Goal: Information Seeking & Learning: Find specific fact

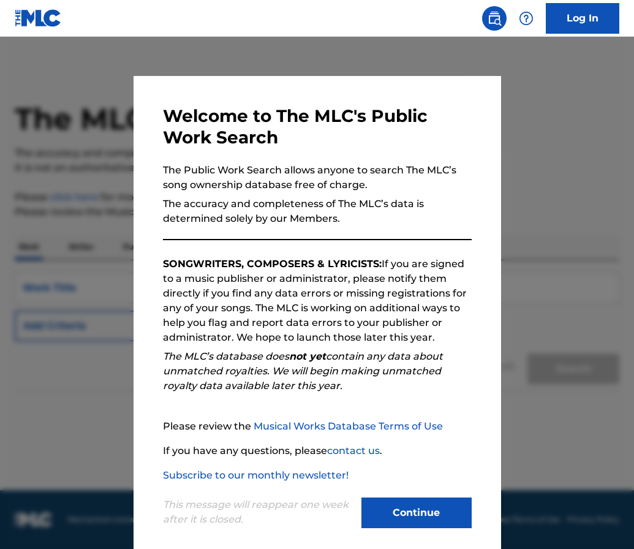
click at [410, 508] on button "Continue" at bounding box center [416, 512] width 110 height 31
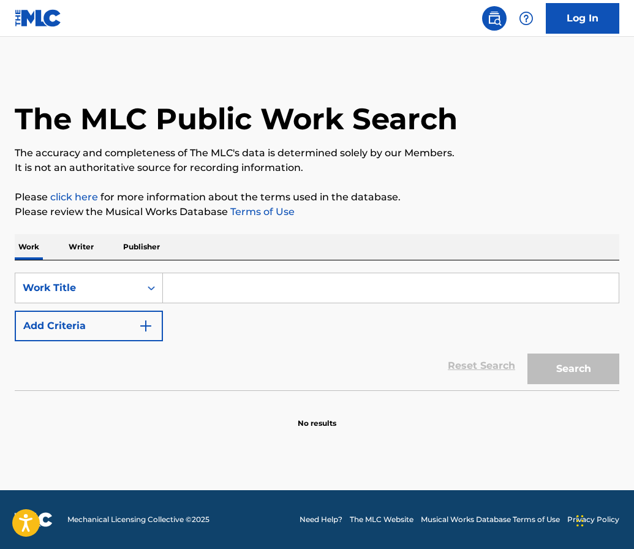
click at [79, 243] on p "Writer" at bounding box center [81, 247] width 32 height 26
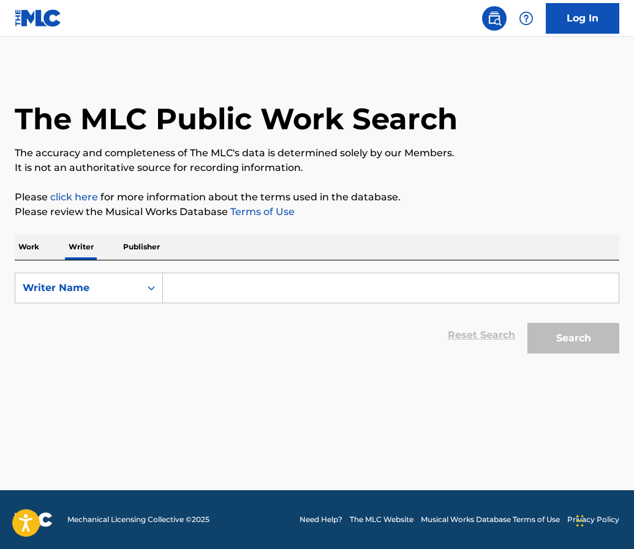
click at [26, 244] on p "Work" at bounding box center [29, 247] width 28 height 26
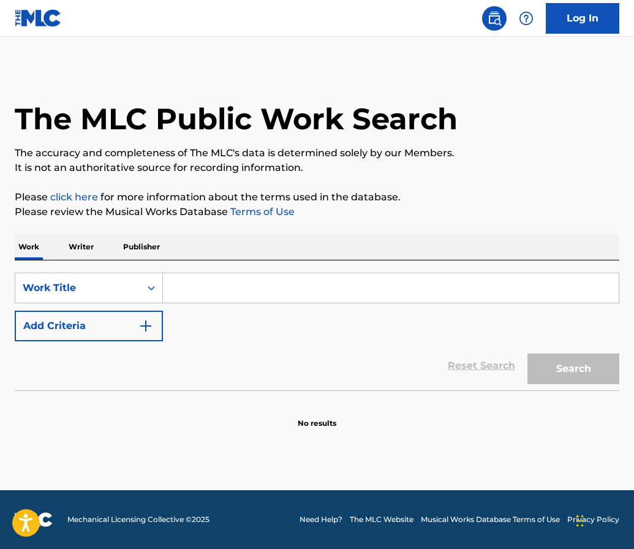
click at [197, 291] on input "Search Form" at bounding box center [391, 287] width 456 height 29
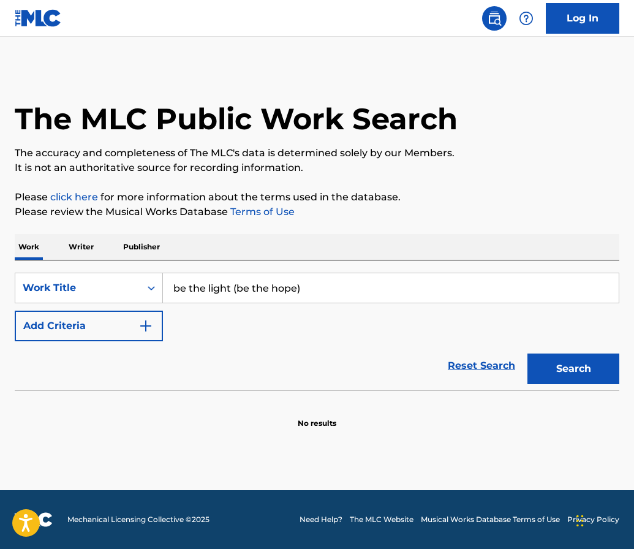
drag, startPoint x: 235, startPoint y: 286, endPoint x: 335, endPoint y: 290, distance: 99.9
click at [335, 290] on input "be the light (be the hope)" at bounding box center [391, 287] width 456 height 29
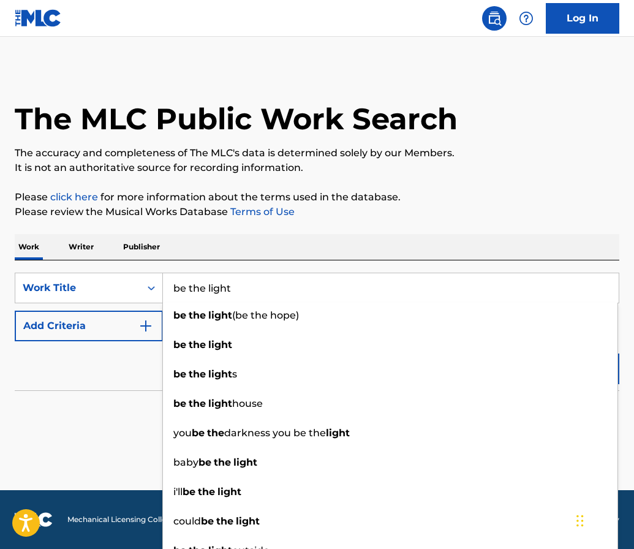
type input "be the light"
click at [105, 382] on div "Reset Search Search" at bounding box center [317, 365] width 604 height 49
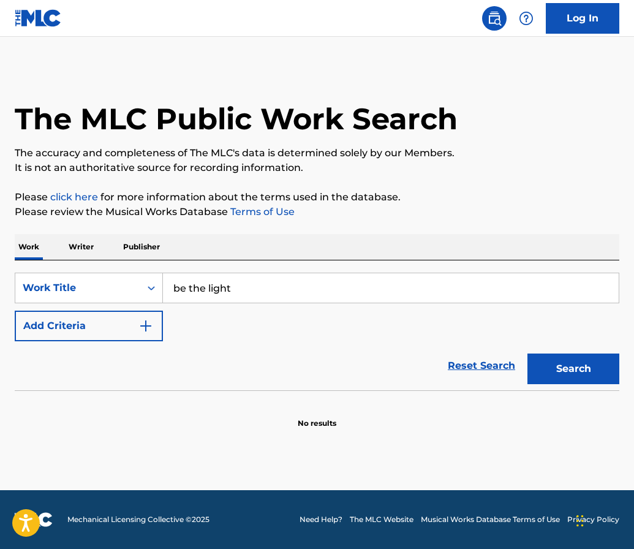
click at [138, 318] on button "Add Criteria" at bounding box center [89, 326] width 148 height 31
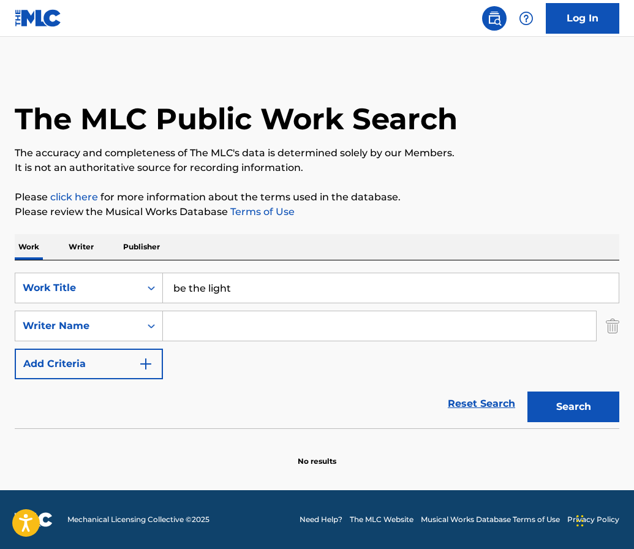
click at [175, 320] on input "Search Form" at bounding box center [379, 325] width 433 height 29
click at [573, 407] on button "Search" at bounding box center [573, 406] width 92 height 31
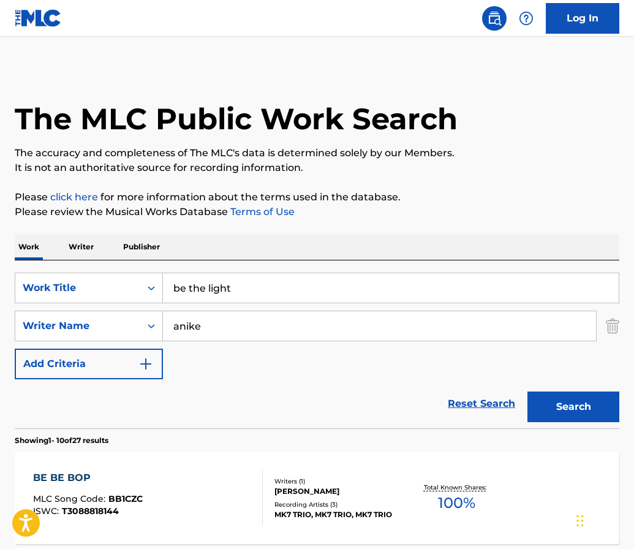
scroll to position [-1, 0]
click at [208, 328] on input "anike" at bounding box center [379, 325] width 433 height 29
type input "wande"
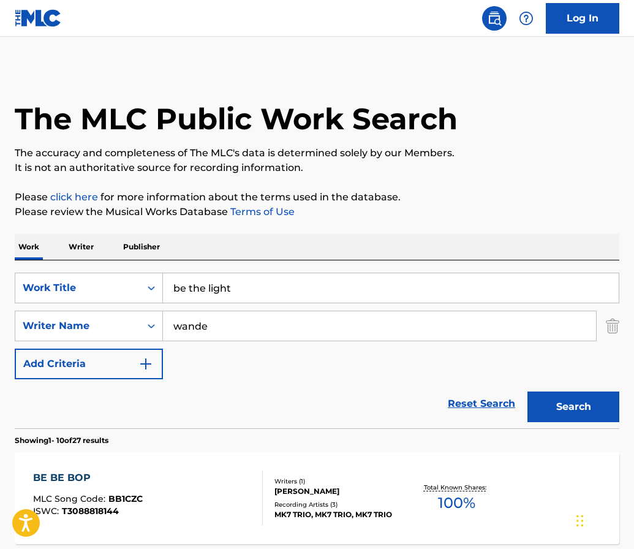
click at [573, 407] on button "Search" at bounding box center [573, 406] width 92 height 31
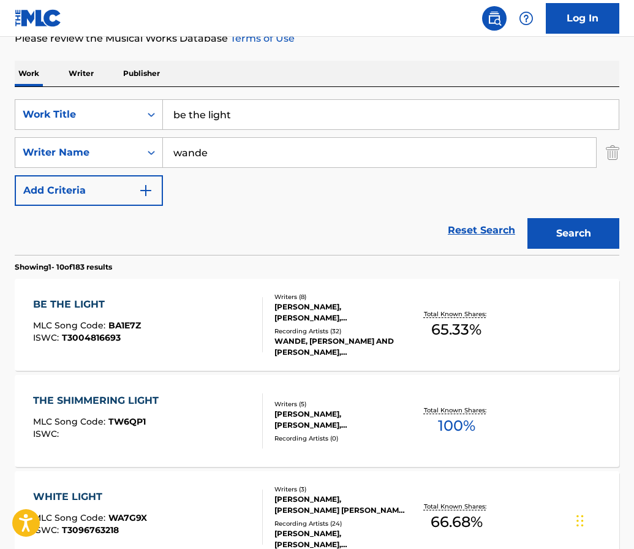
scroll to position [187, 0]
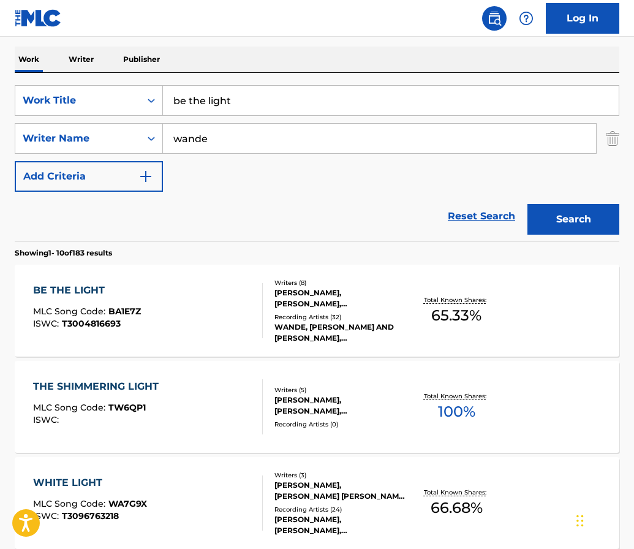
click at [202, 307] on div "BE THE LIGHT MLC Song Code : BA1E7Z ISWC : T3004816693" at bounding box center [148, 310] width 230 height 55
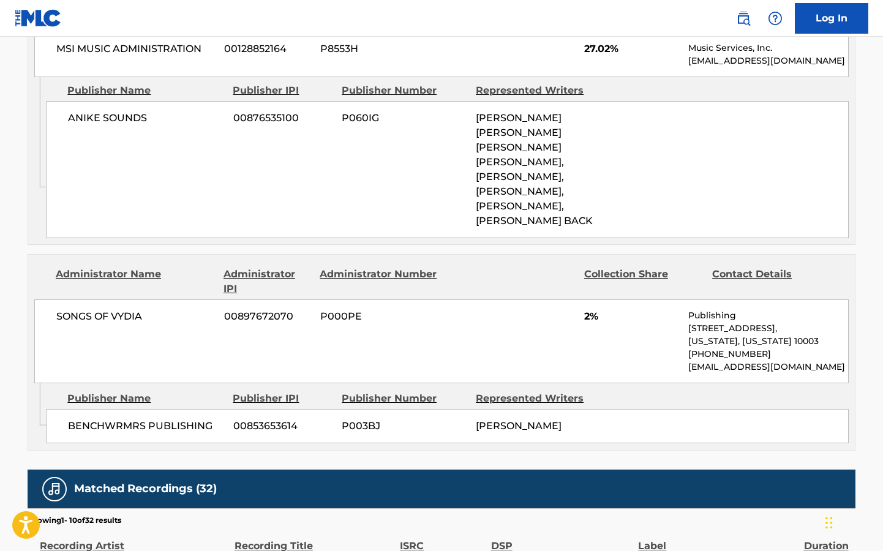
scroll to position [1343, 0]
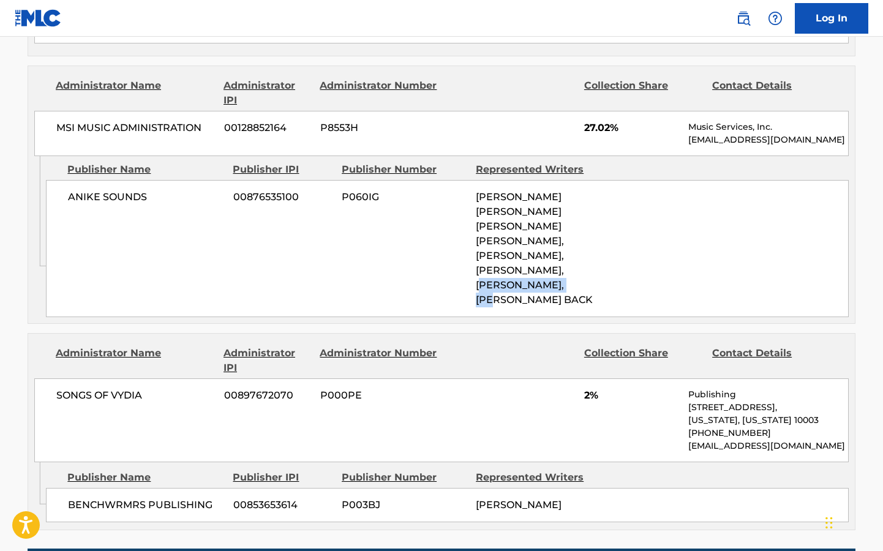
drag, startPoint x: 479, startPoint y: 256, endPoint x: 587, endPoint y: 254, distance: 108.4
click at [587, 254] on span "[PERSON_NAME] [PERSON_NAME] [PERSON_NAME] [PERSON_NAME], [PERSON_NAME], [PERSON…" at bounding box center [534, 248] width 117 height 115
copy span "[PERSON_NAME]"
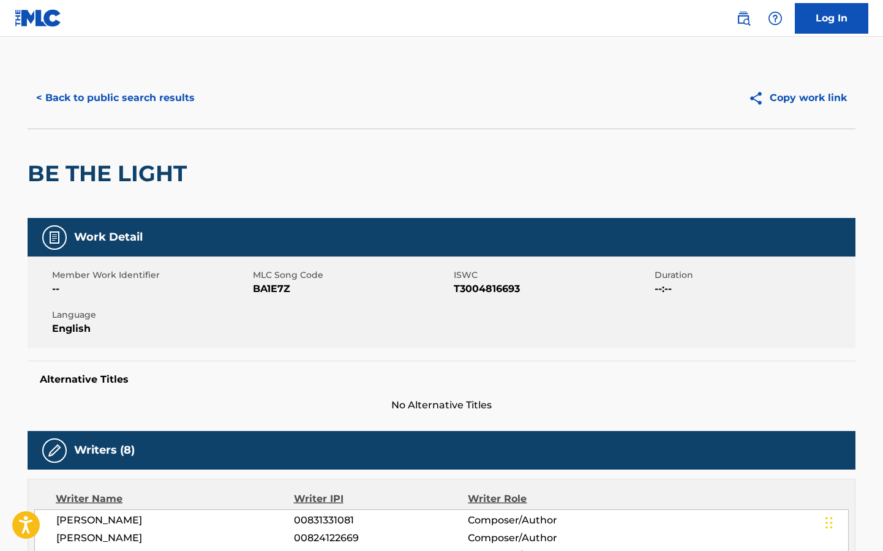
scroll to position [0, 0]
click at [97, 105] on button "< Back to public search results" at bounding box center [116, 98] width 176 height 31
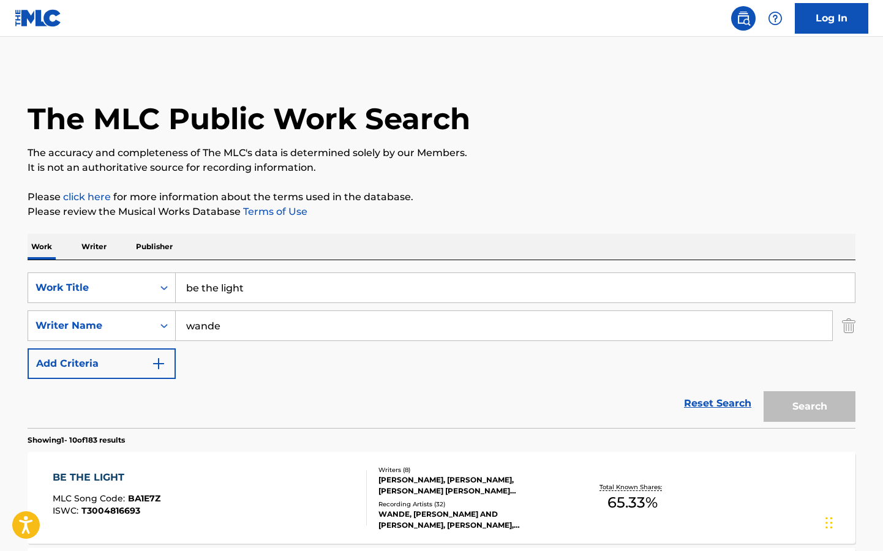
scroll to position [187, 0]
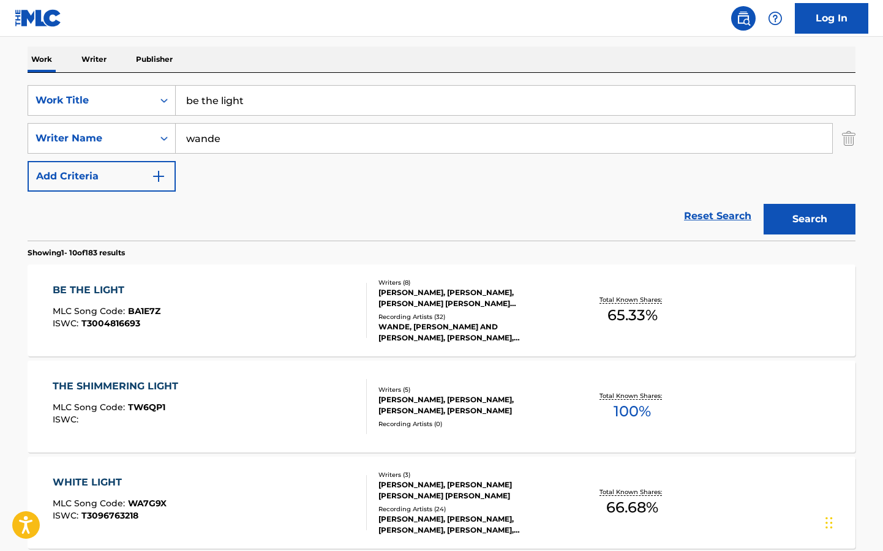
click at [230, 109] on input "be the light" at bounding box center [515, 100] width 679 height 29
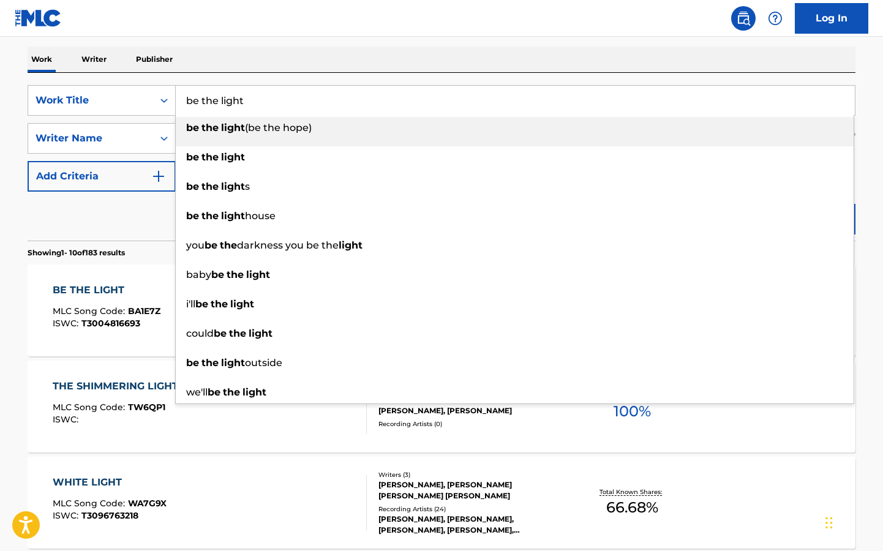
paste input "[PERSON_NAME]"
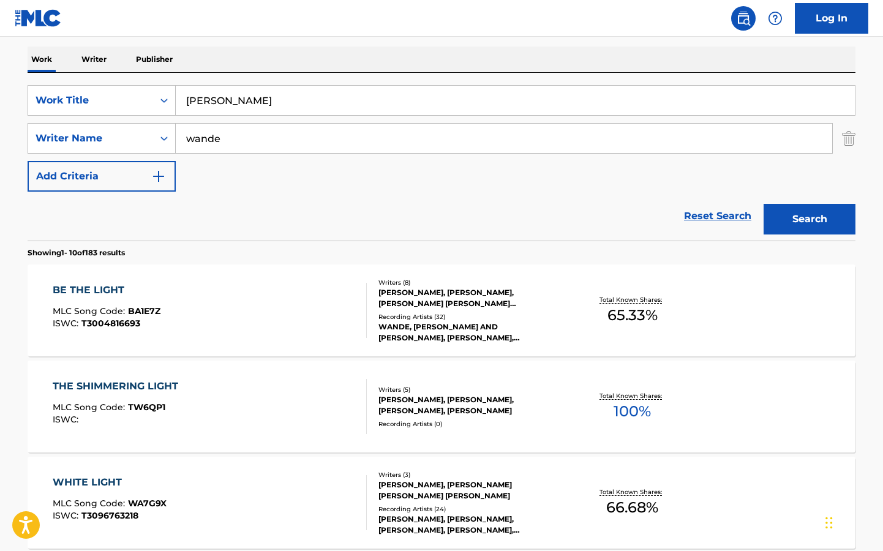
type input "[PERSON_NAME]"
click at [221, 144] on input "wande" at bounding box center [504, 138] width 657 height 29
paste input "[PERSON_NAME]"
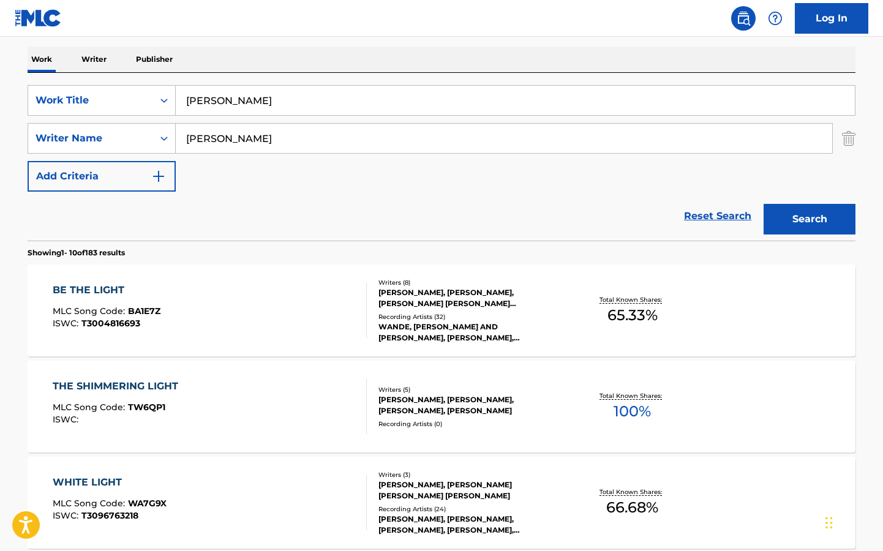
type input "[PERSON_NAME]"
click at [250, 97] on input "[PERSON_NAME]" at bounding box center [515, 100] width 679 height 29
click at [98, 66] on p "Writer" at bounding box center [94, 60] width 32 height 26
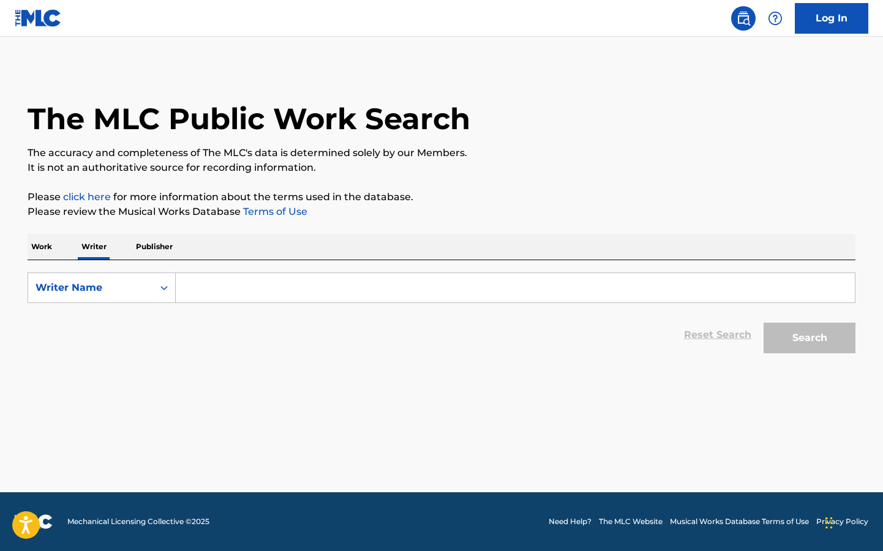
click at [209, 303] on div "Search Form" at bounding box center [516, 288] width 680 height 31
click at [204, 296] on input "Search Form" at bounding box center [515, 287] width 679 height 29
paste input "[PERSON_NAME]"
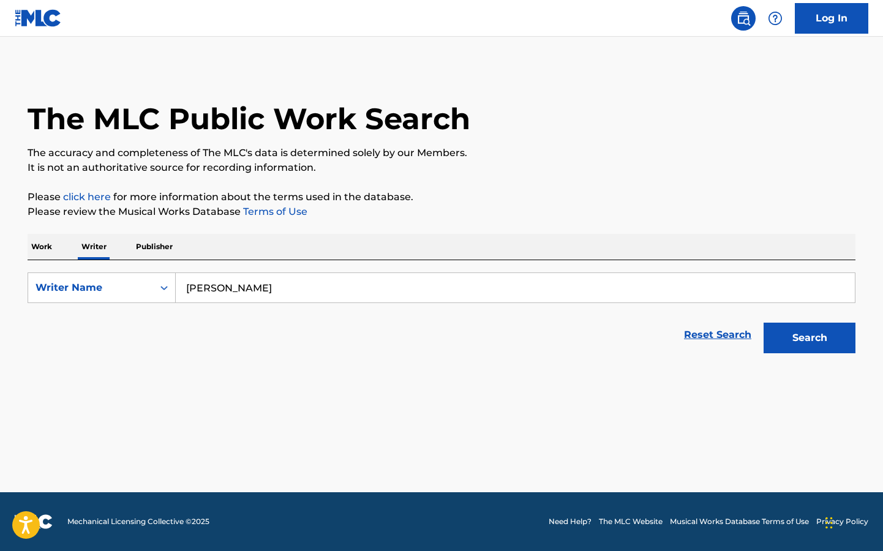
click at [633, 338] on button "Search" at bounding box center [810, 338] width 92 height 31
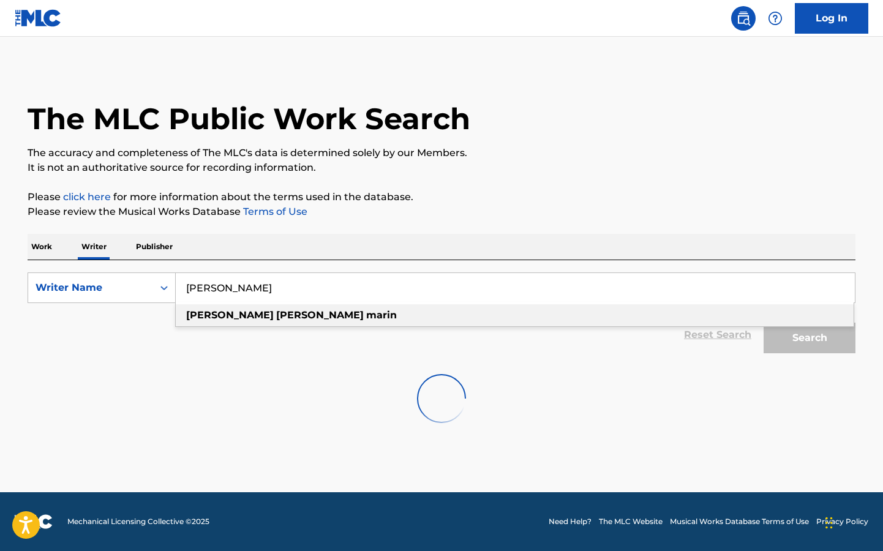
click at [366, 317] on strong "marin" at bounding box center [381, 315] width 31 height 12
type input "[PERSON_NAME]"
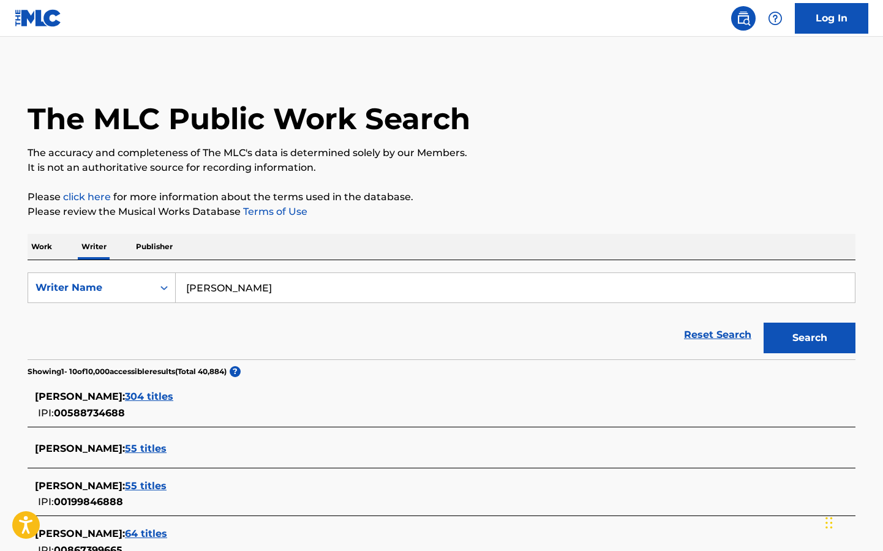
click at [138, 400] on span "304 titles" at bounding box center [149, 397] width 48 height 12
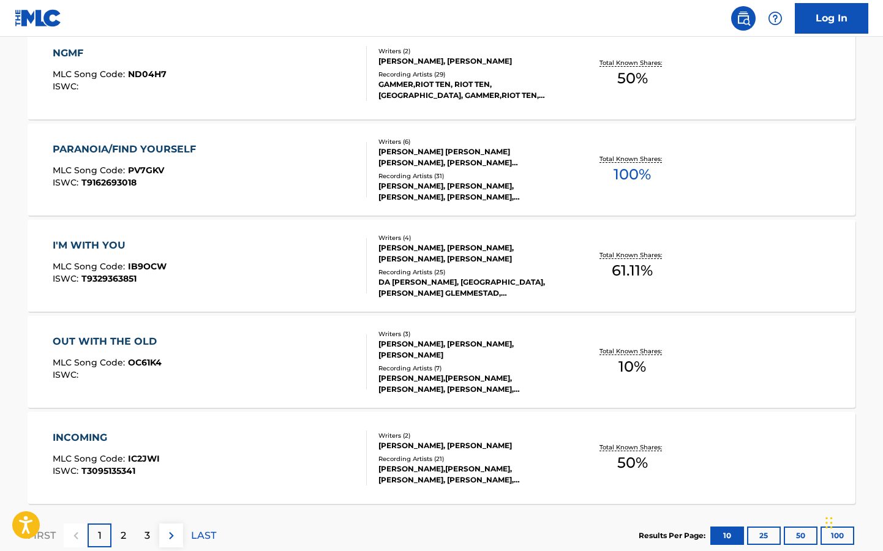
scroll to position [881, 0]
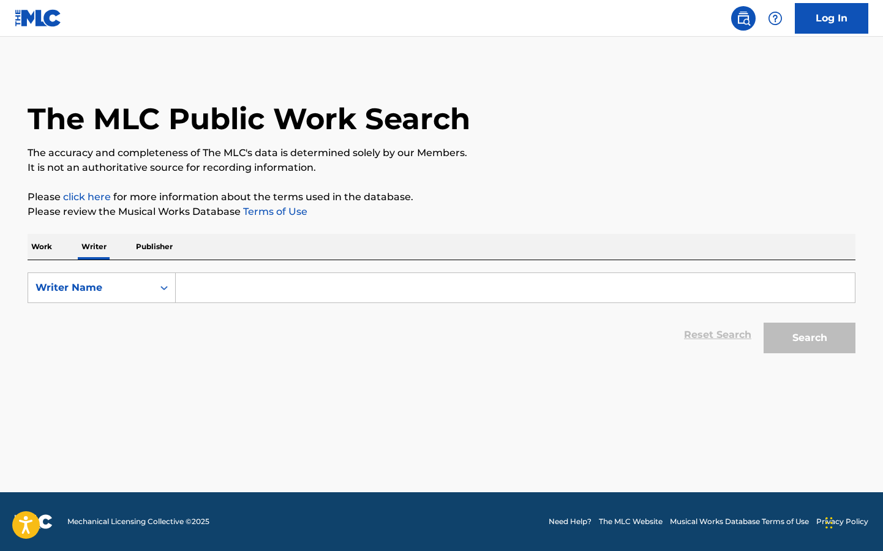
click at [217, 280] on input "Search Form" at bounding box center [515, 287] width 679 height 29
paste input "[PERSON_NAME]"
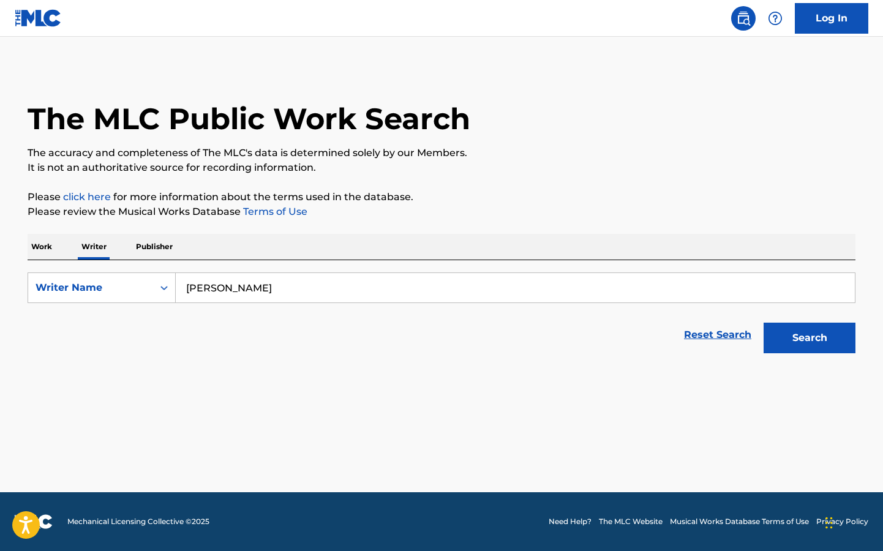
drag, startPoint x: 252, startPoint y: 287, endPoint x: 326, endPoint y: 287, distance: 73.5
click at [326, 287] on input "[PERSON_NAME]" at bounding box center [515, 287] width 679 height 29
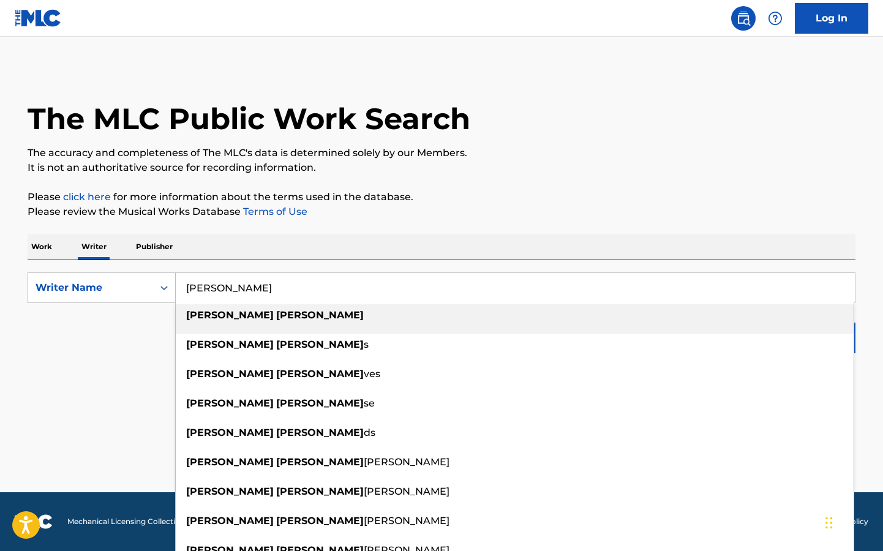
drag, startPoint x: 188, startPoint y: 286, endPoint x: 333, endPoint y: 289, distance: 145.2
click at [333, 290] on input "matthew lee" at bounding box center [515, 287] width 679 height 29
paste input "rin"
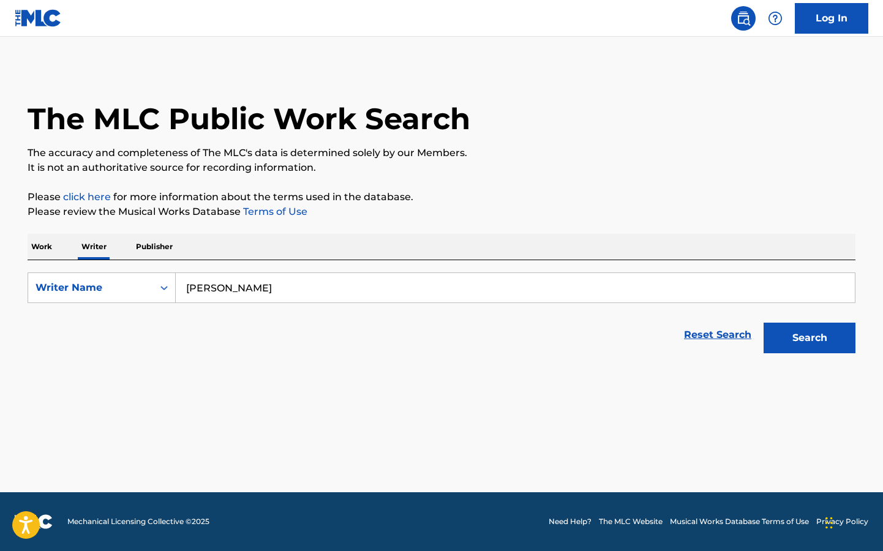
click at [238, 290] on input "matthew marin" at bounding box center [515, 287] width 679 height 29
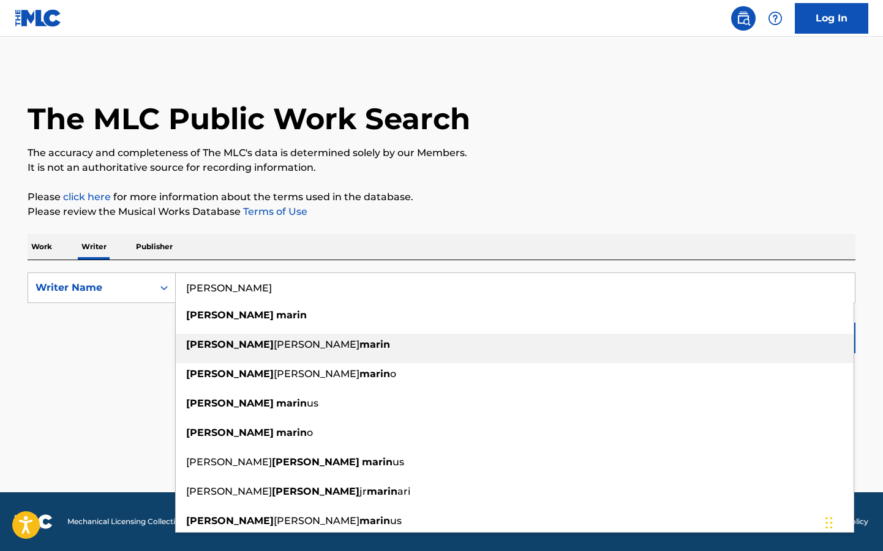
click at [257, 336] on div "matthew lee marin" at bounding box center [515, 345] width 678 height 22
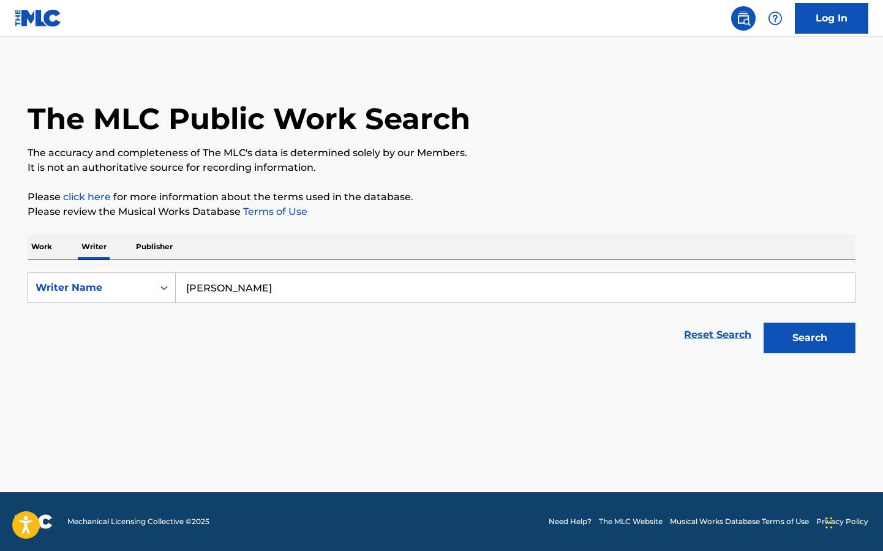
type input "[PERSON_NAME]"
click at [782, 332] on button "Search" at bounding box center [810, 338] width 92 height 31
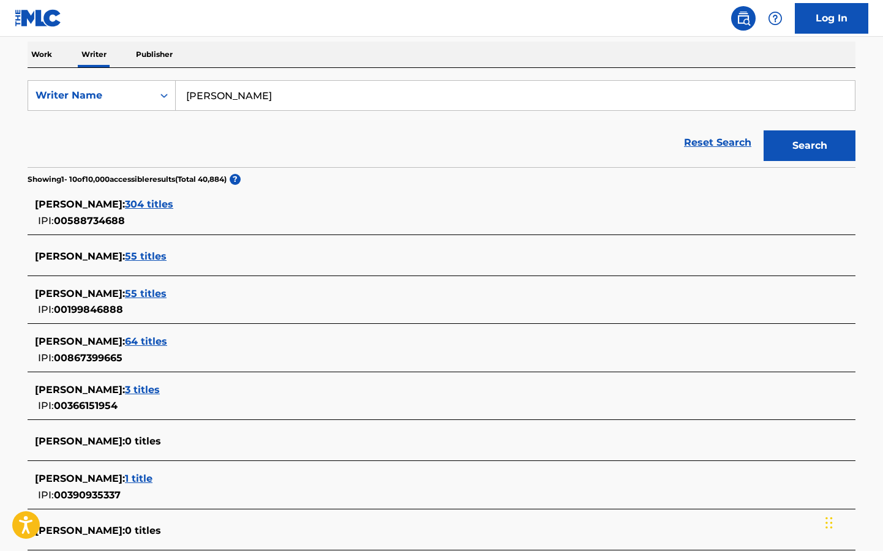
scroll to position [195, 0]
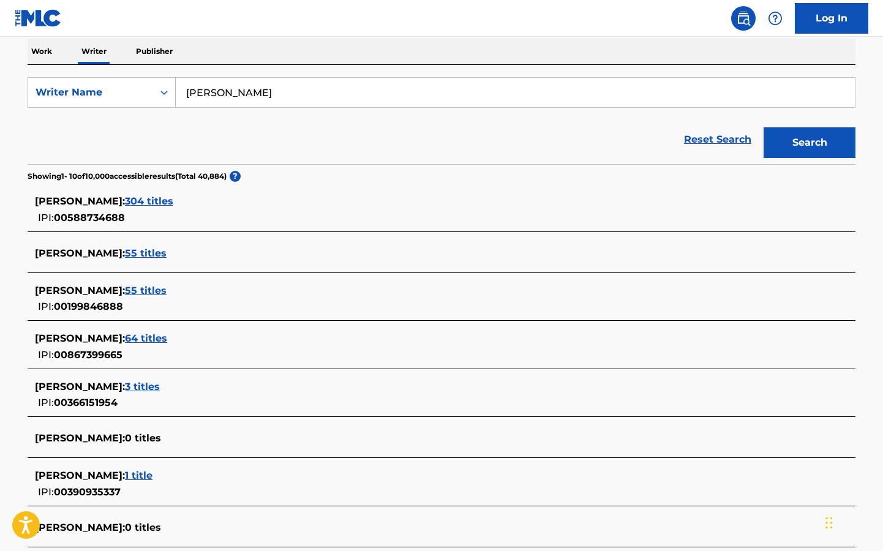
click at [167, 336] on span "64 titles" at bounding box center [146, 339] width 42 height 12
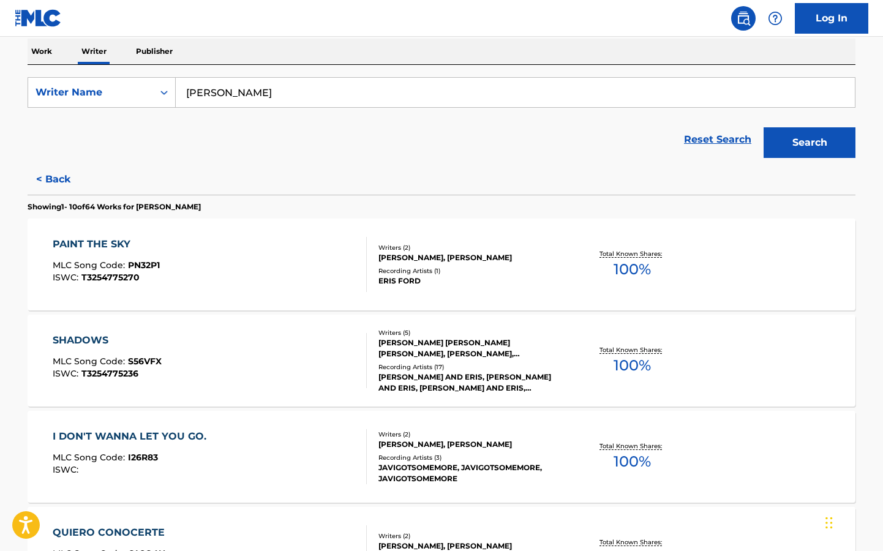
click at [122, 260] on span "MLC Song Code :" at bounding box center [90, 265] width 75 height 11
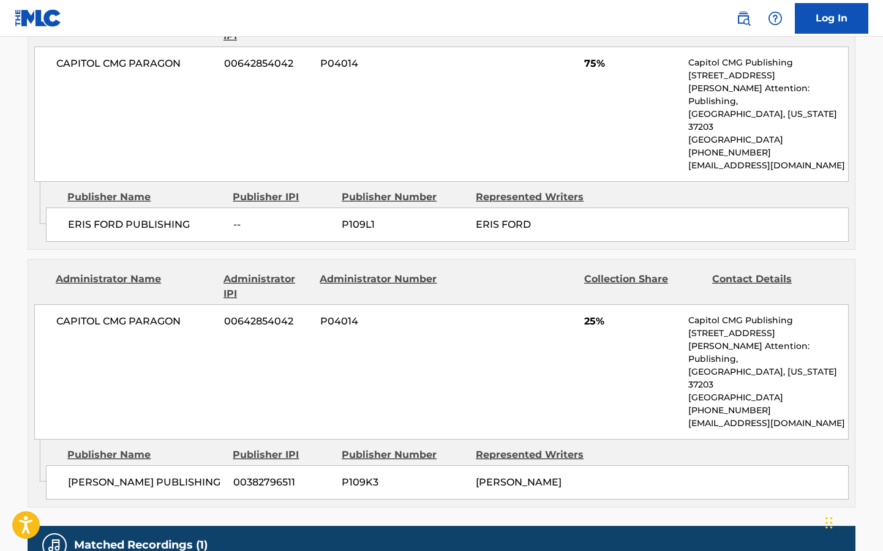
scroll to position [628, 0]
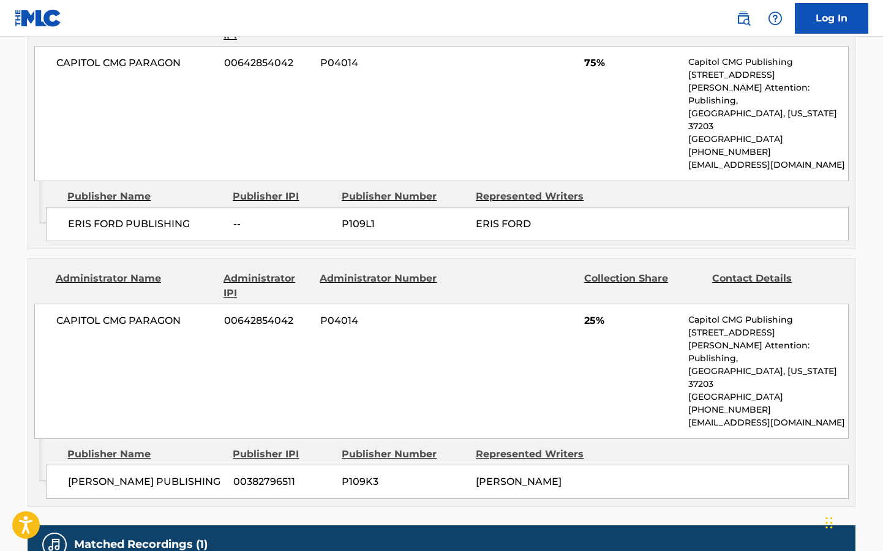
drag, startPoint x: 687, startPoint y: 383, endPoint x: 718, endPoint y: 402, distance: 36.6
click at [718, 402] on div "CAPITOL CMG PARAGON 00642854042 P04014 25% Capitol CMG Publishing 1234 Martin S…" at bounding box center [441, 371] width 815 height 135
copy p "CapitolCMGCopyrights@umusic.com"
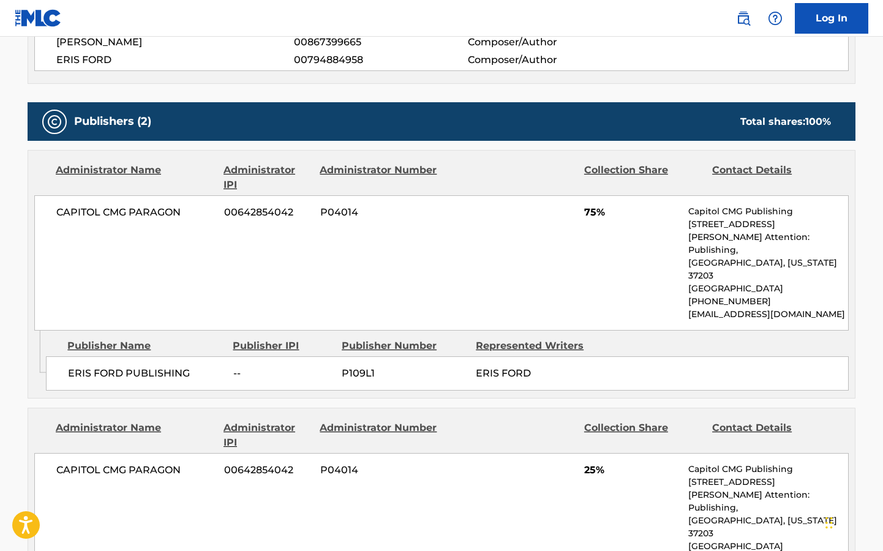
scroll to position [748, 0]
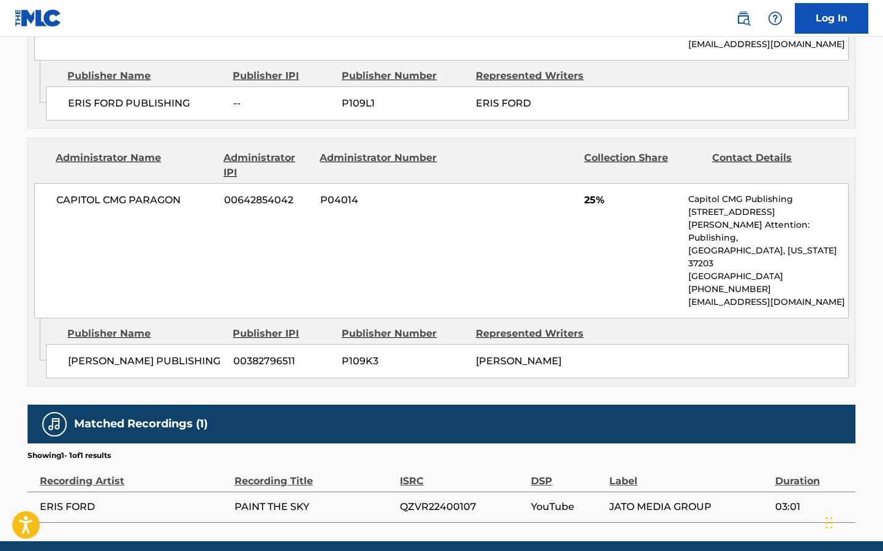
click at [107, 354] on span "MATT MARIN PUBLISHING" at bounding box center [146, 361] width 156 height 15
copy div "MATT MARIN PUBLISHING"
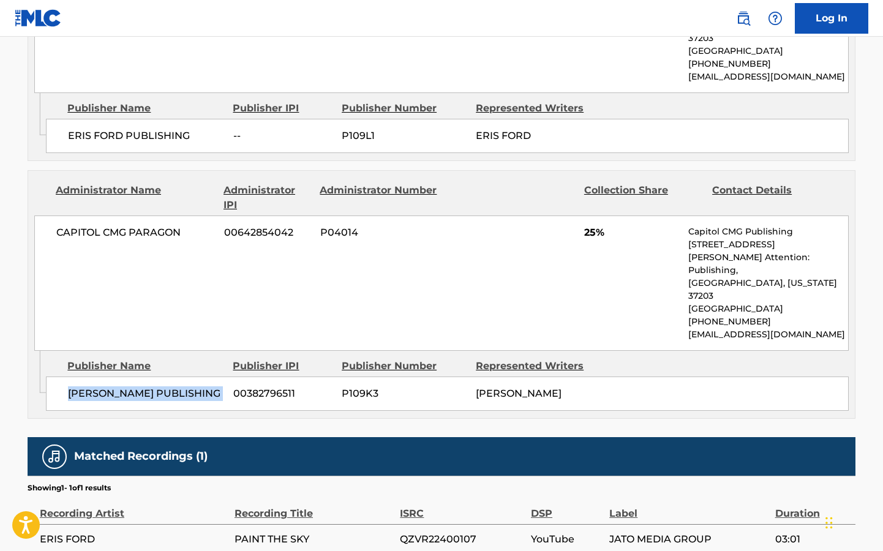
scroll to position [715, 0]
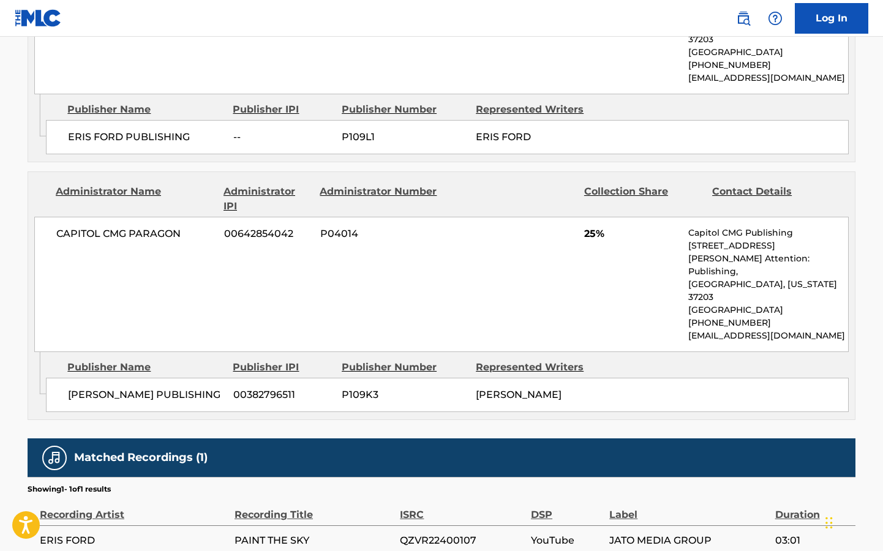
click at [113, 227] on span "CAPITOL CMG PARAGON" at bounding box center [135, 234] width 159 height 15
copy div "CAPITOL CMG PARAGON"
click at [123, 388] on span "MATT MARIN PUBLISHING" at bounding box center [146, 395] width 156 height 15
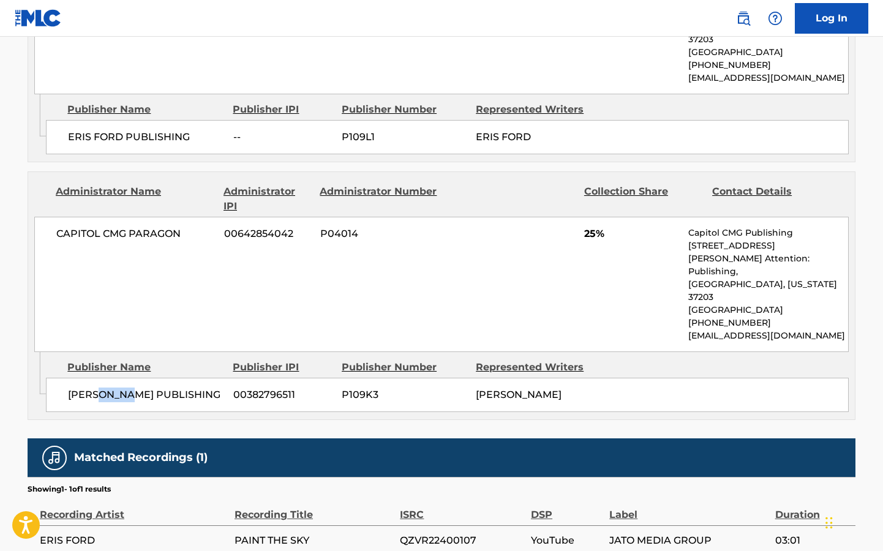
click at [123, 388] on span "MATT MARIN PUBLISHING" at bounding box center [146, 395] width 156 height 15
copy div "MATT MARIN PUBLISHING"
drag, startPoint x: 477, startPoint y: 368, endPoint x: 586, endPoint y: 368, distance: 109.0
click at [562, 389] on span "[PERSON_NAME]" at bounding box center [519, 395] width 86 height 12
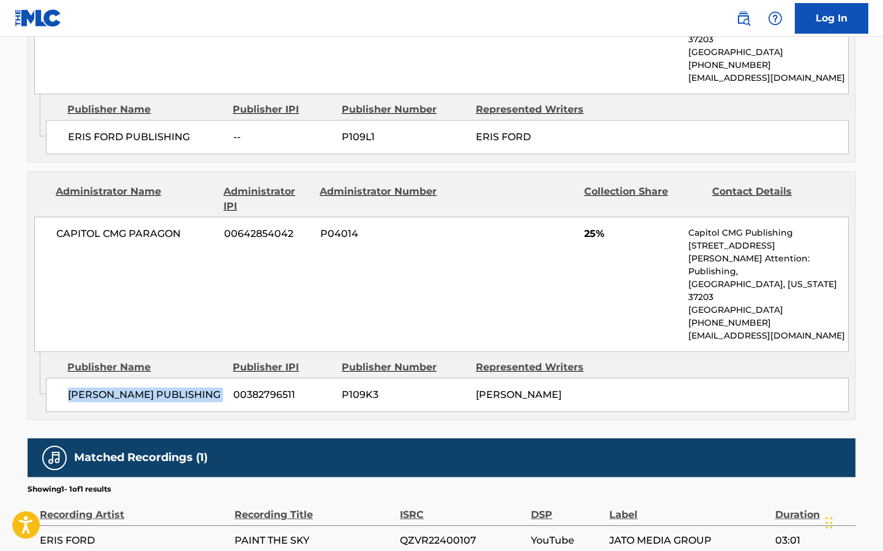
copy span "[PERSON_NAME]"
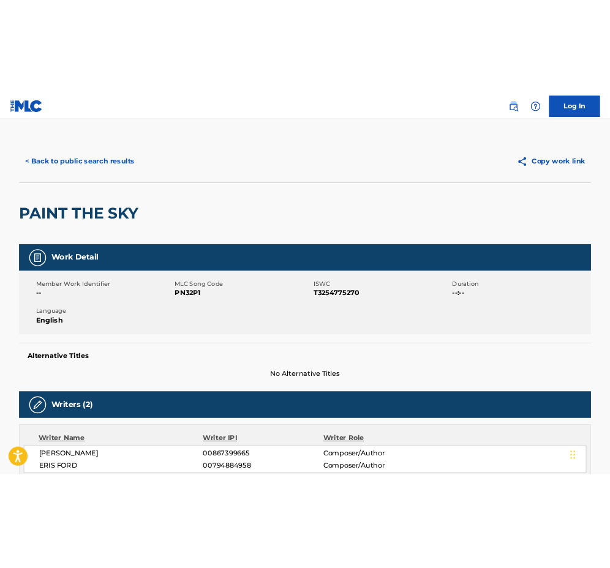
scroll to position [0, 0]
